Goal: Entertainment & Leisure: Consume media (video, audio)

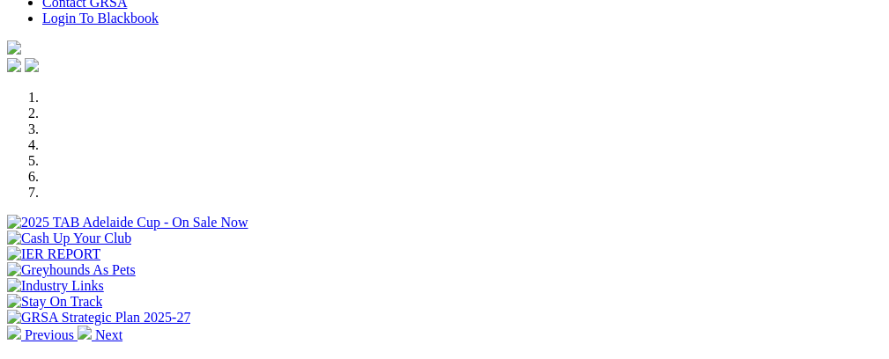
scroll to position [542, 0]
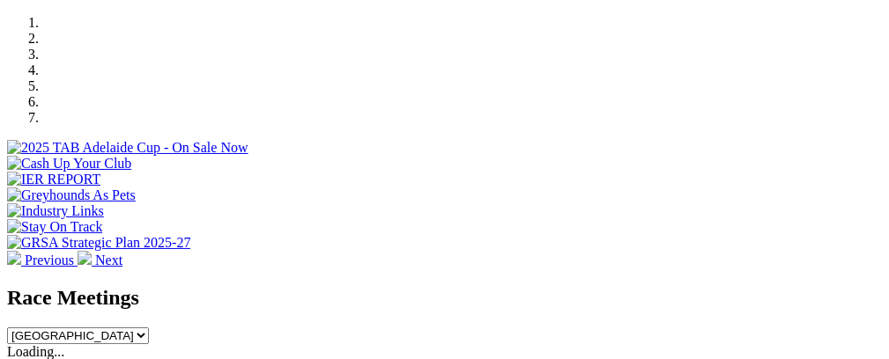
drag, startPoint x: 892, startPoint y: 20, endPoint x: 892, endPoint y: 61, distance: 40.5
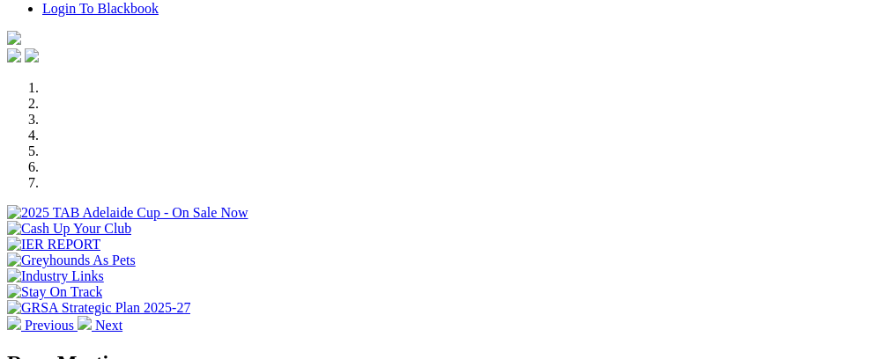
scroll to position [454, 0]
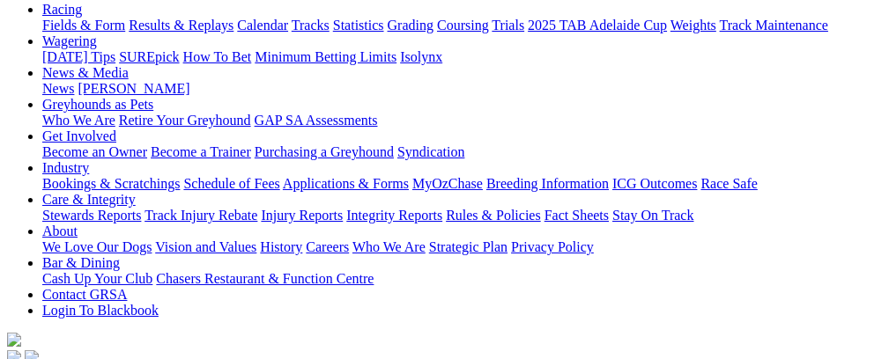
scroll to position [181, 0]
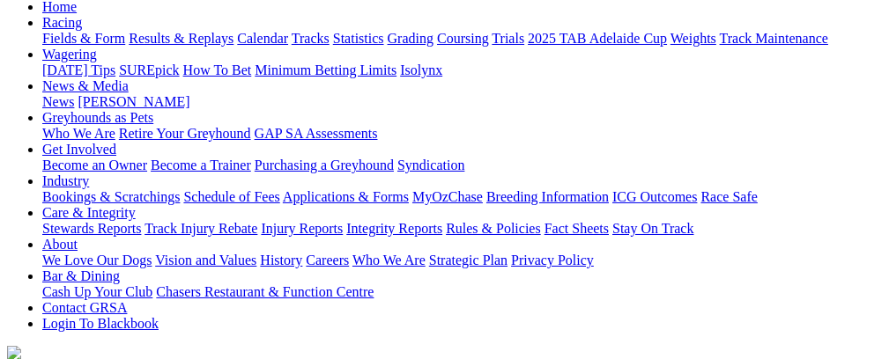
scroll to position [189, 0]
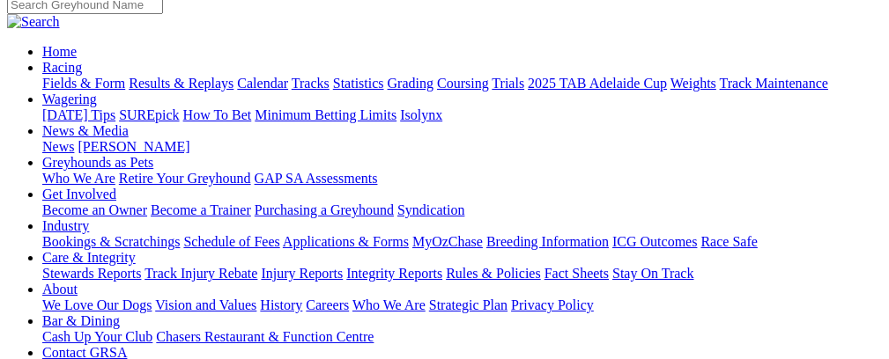
scroll to position [101, 0]
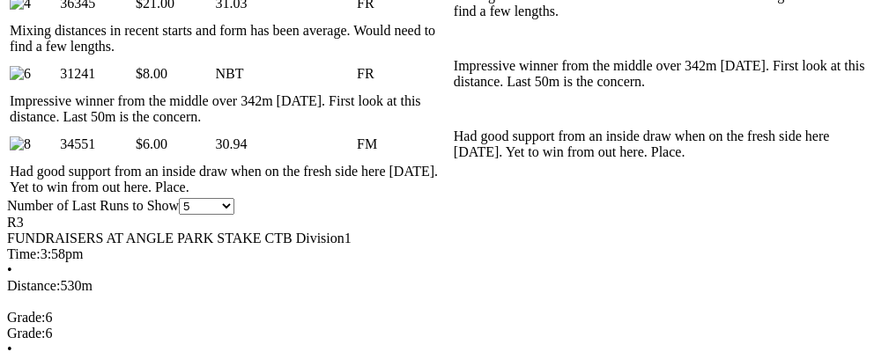
scroll to position [1210, 0]
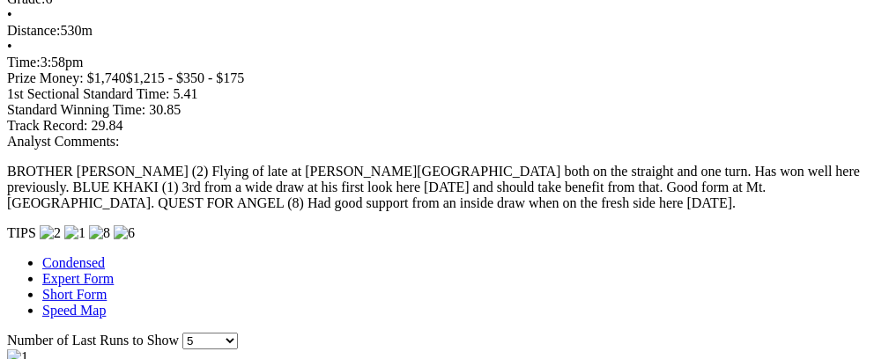
scroll to position [1385, 0]
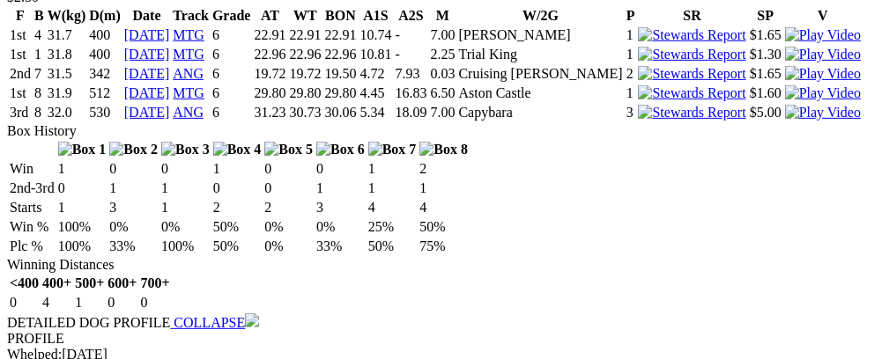
scroll to position [0, 82]
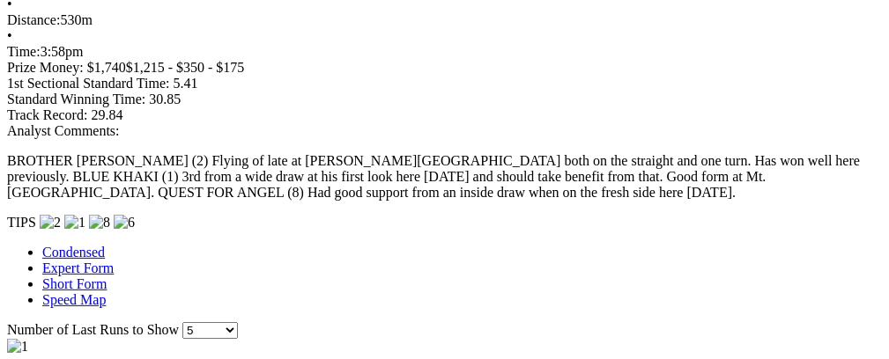
scroll to position [0, 0]
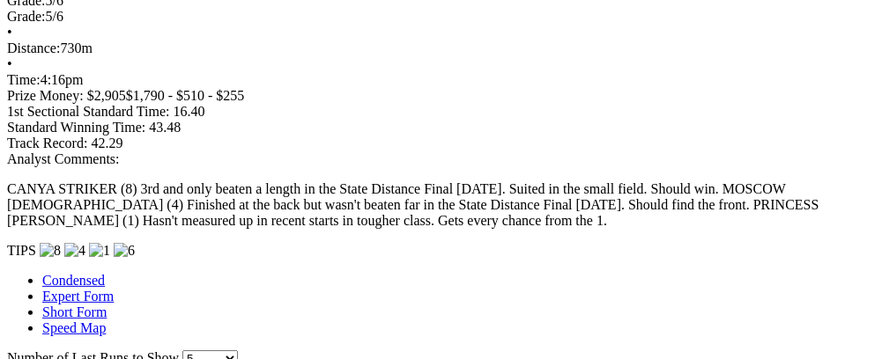
scroll to position [0, 94]
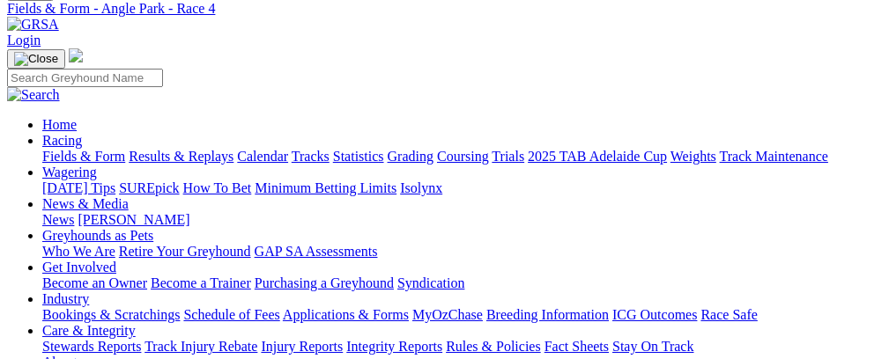
scroll to position [85, 0]
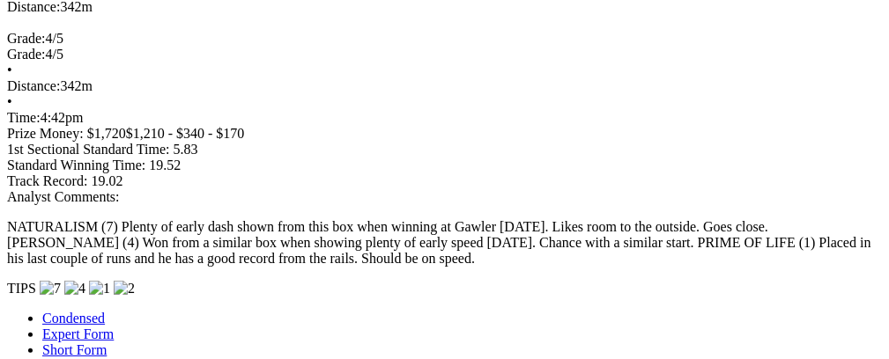
scroll to position [0, 90]
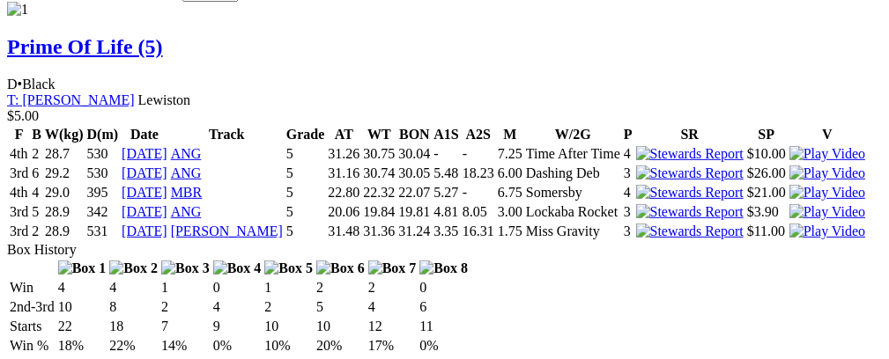
scroll to position [1838, 0]
